Goal: Information Seeking & Learning: Check status

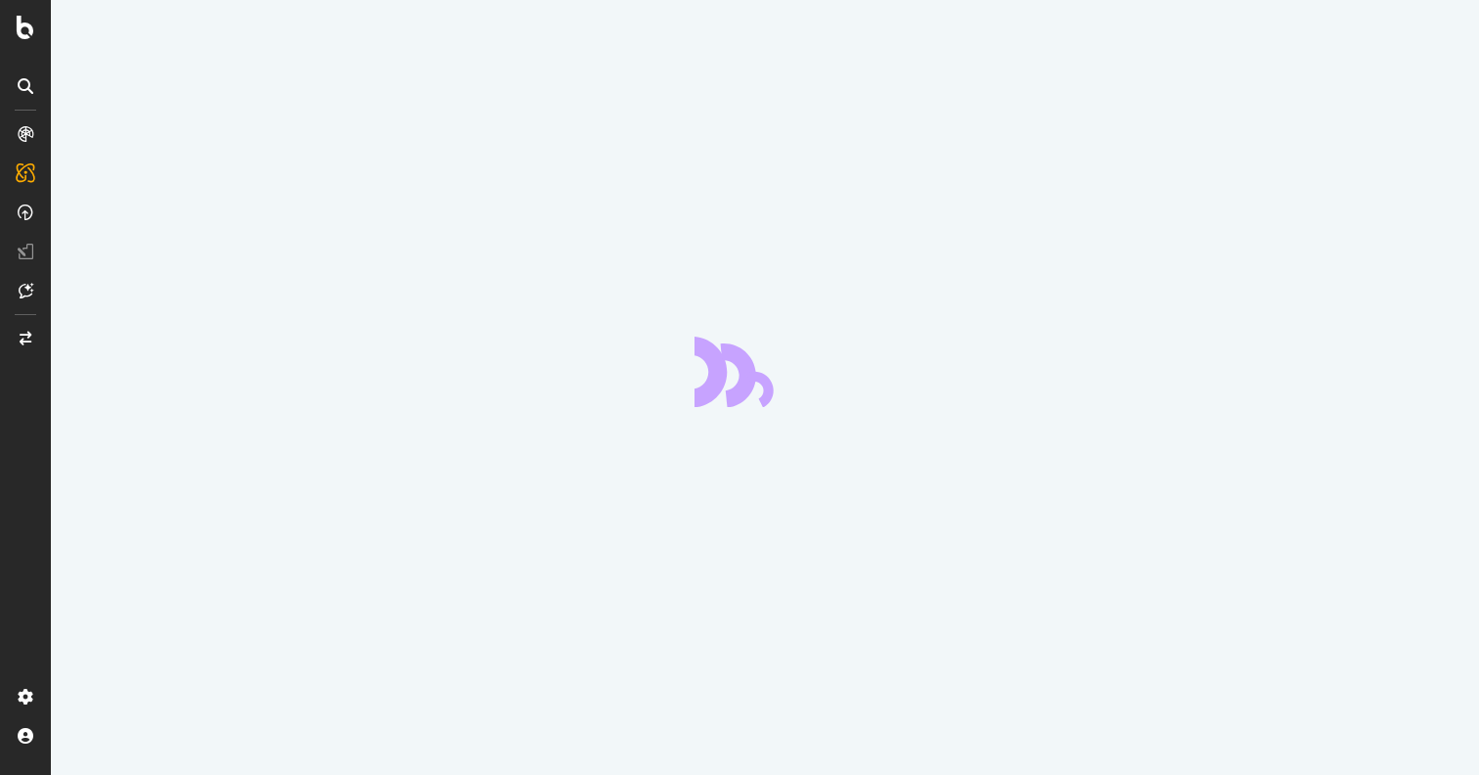
scroll to position [1744, 0]
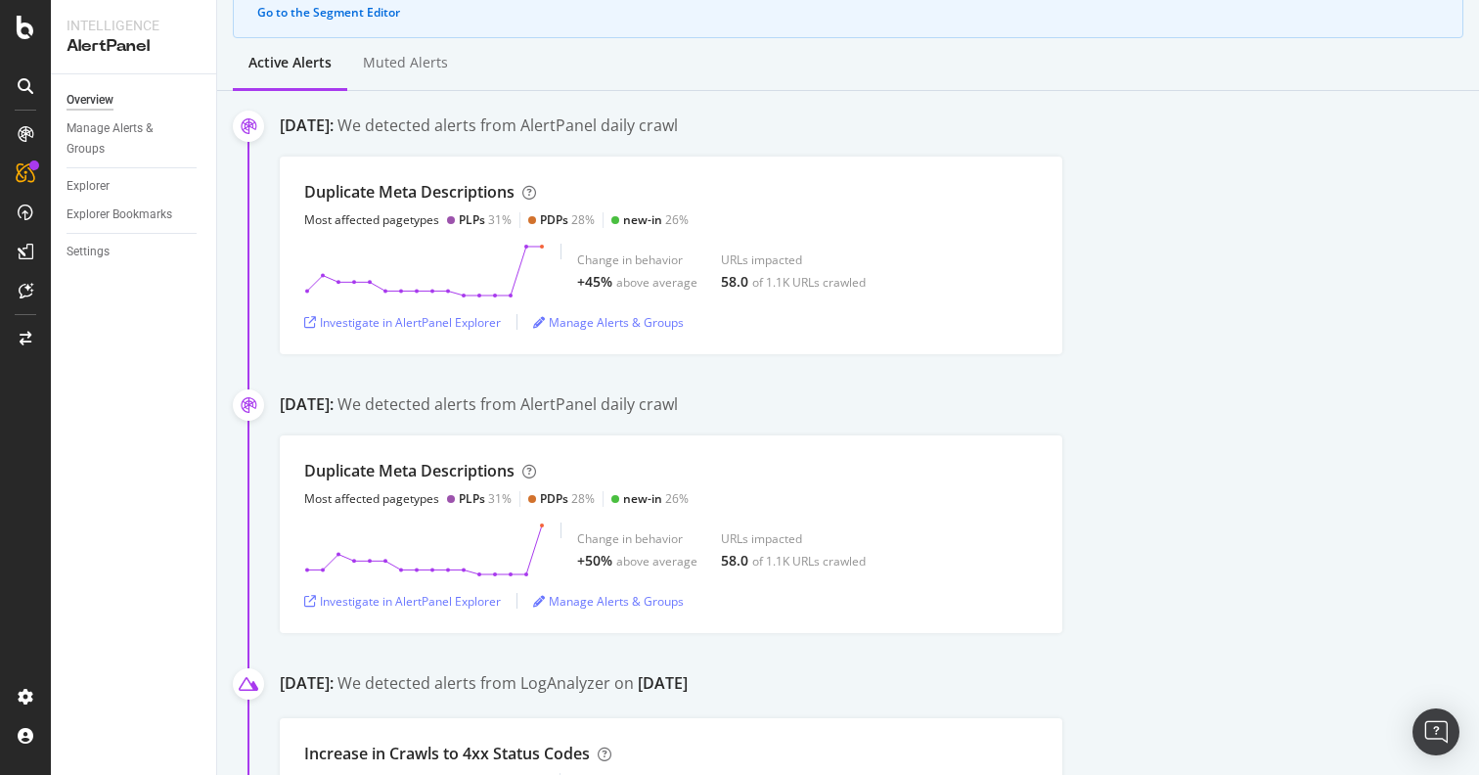
scroll to position [260, 0]
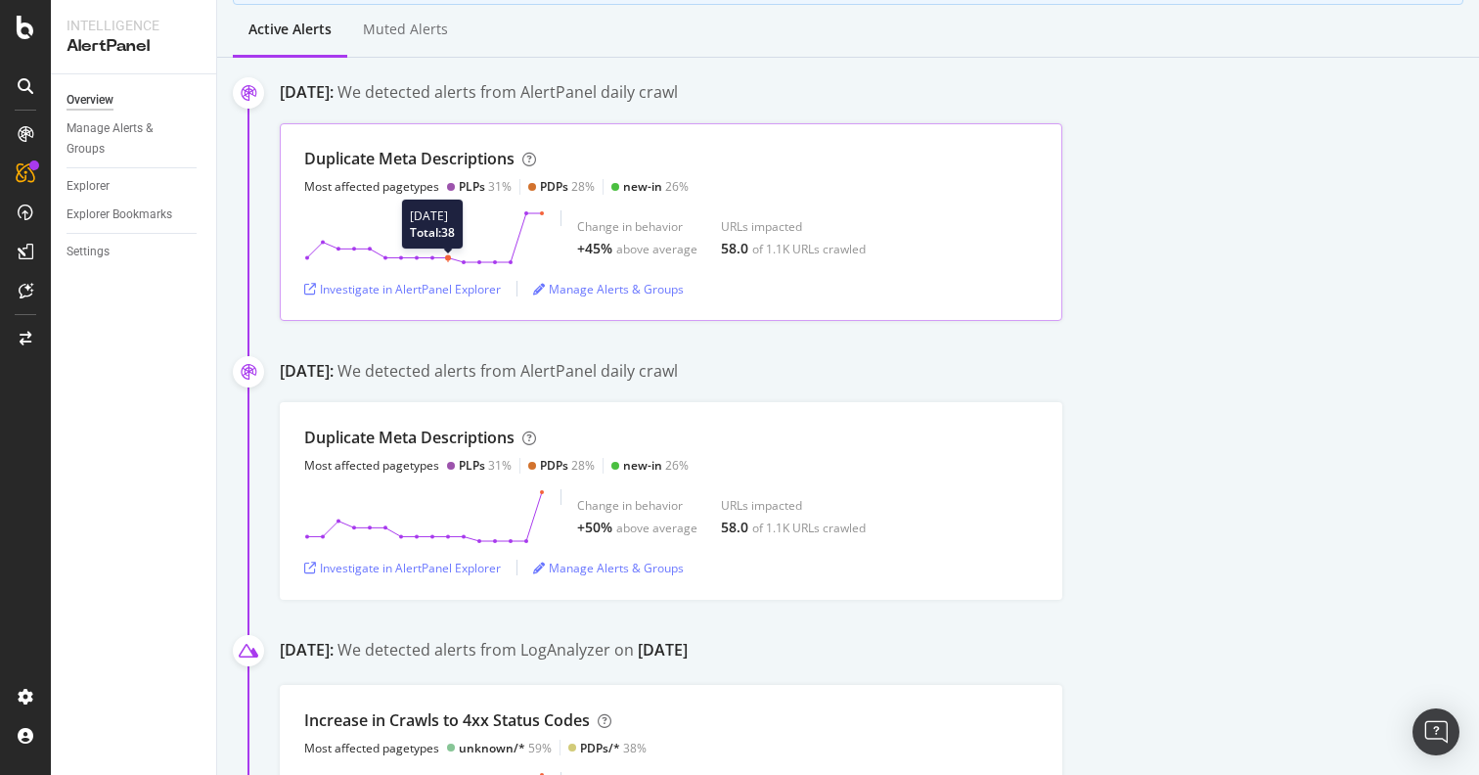
click at [444, 239] on icon at bounding box center [424, 237] width 241 height 55
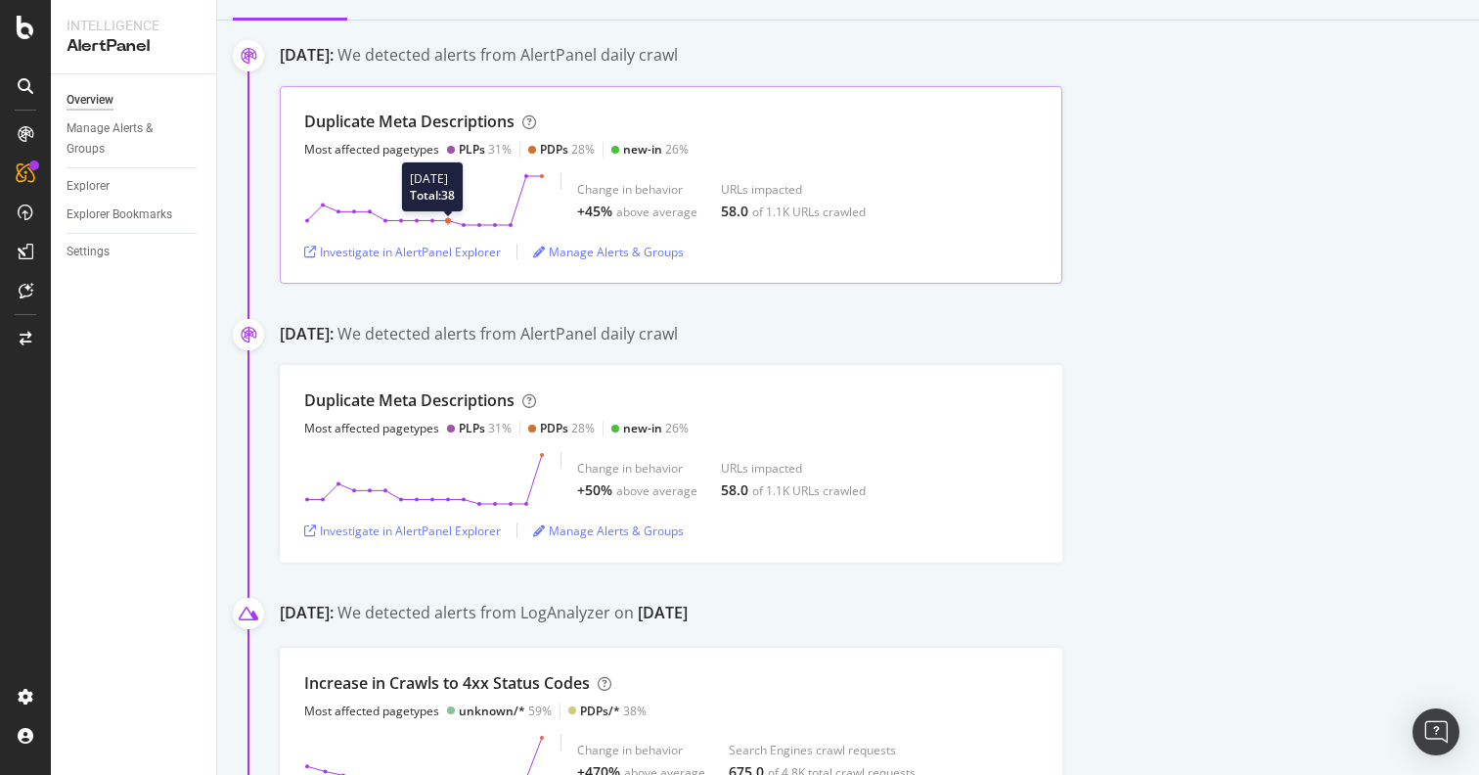
scroll to position [298, 0]
click at [497, 253] on div "Investigate in AlertPanel Explorer" at bounding box center [402, 251] width 197 height 17
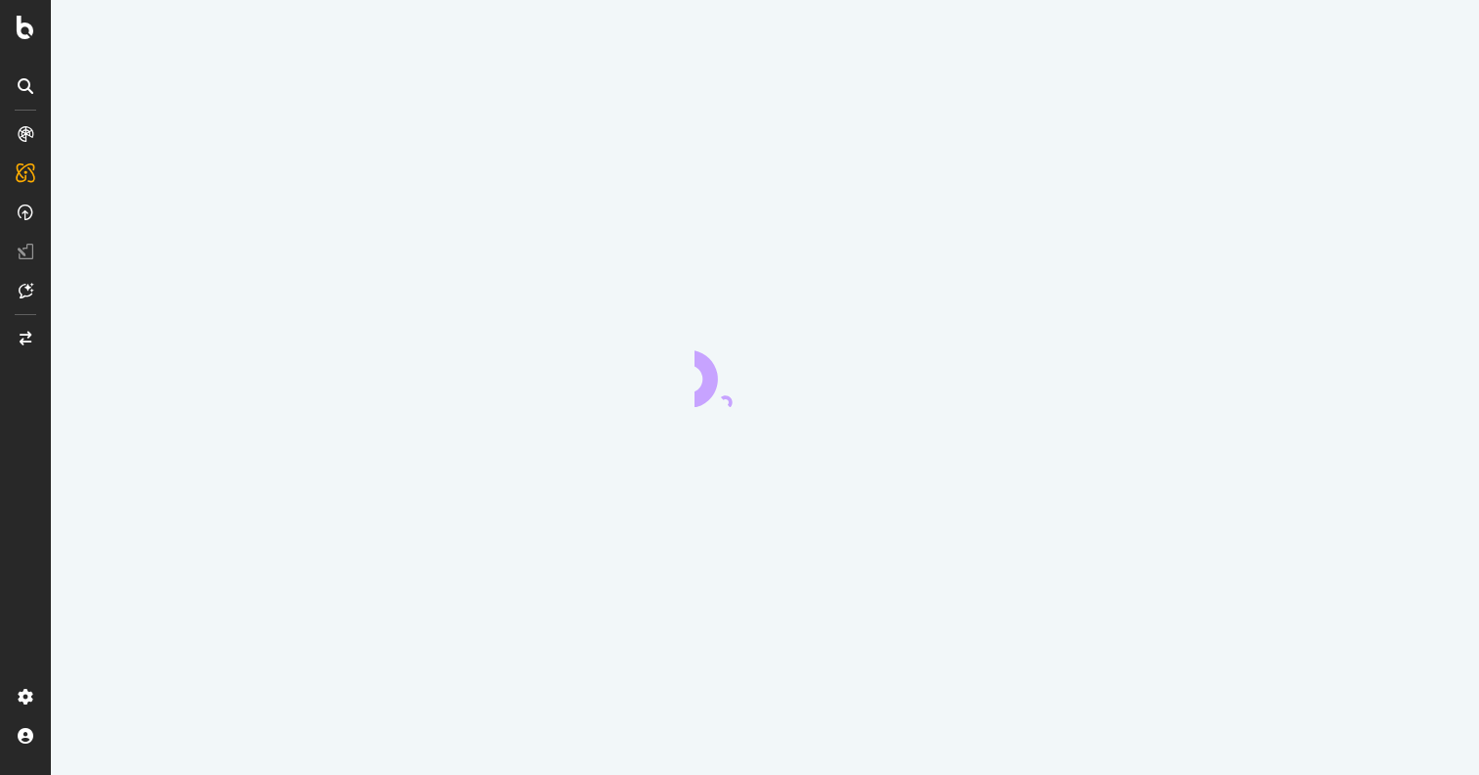
scroll to position [1744, 0]
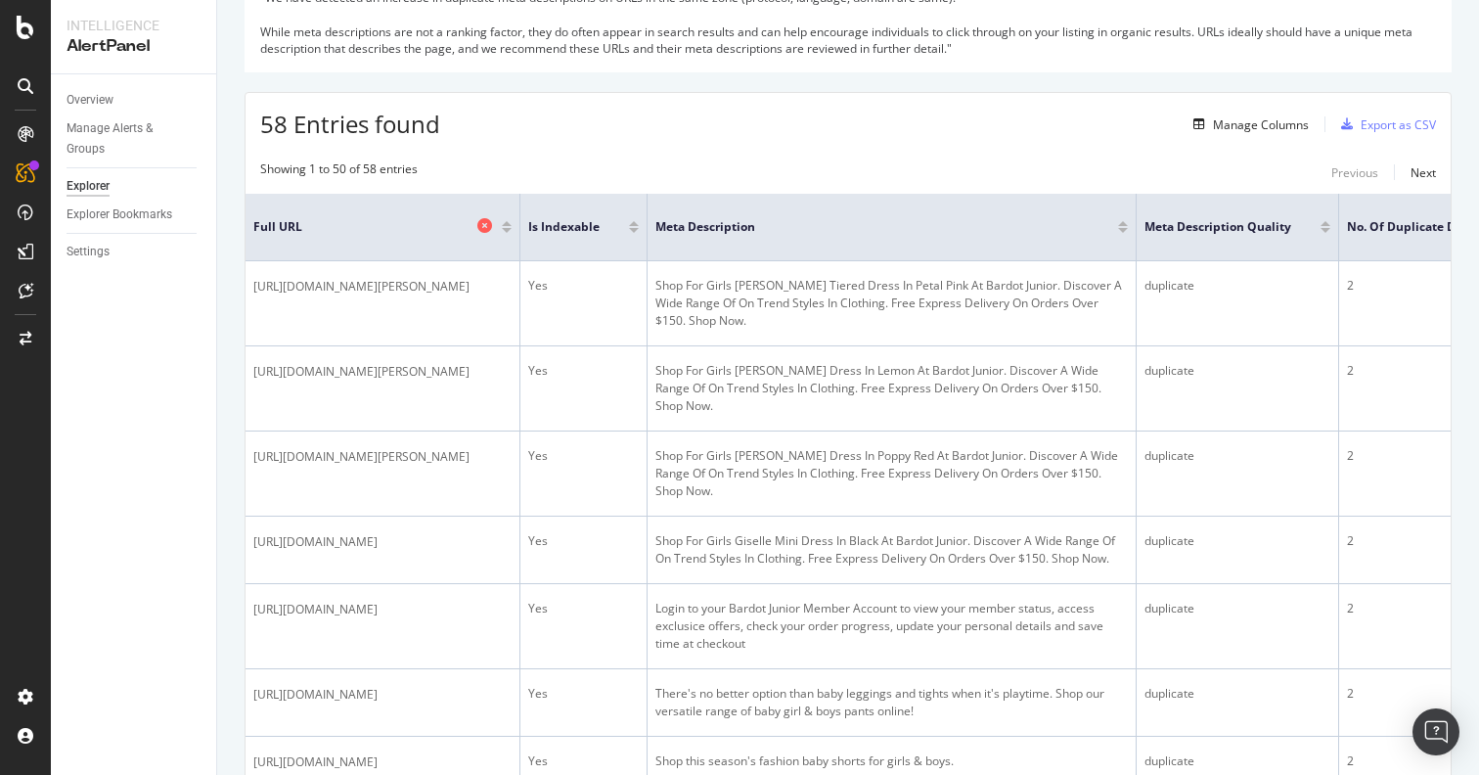
scroll to position [320, 0]
